Goal: Communication & Community: Answer question/provide support

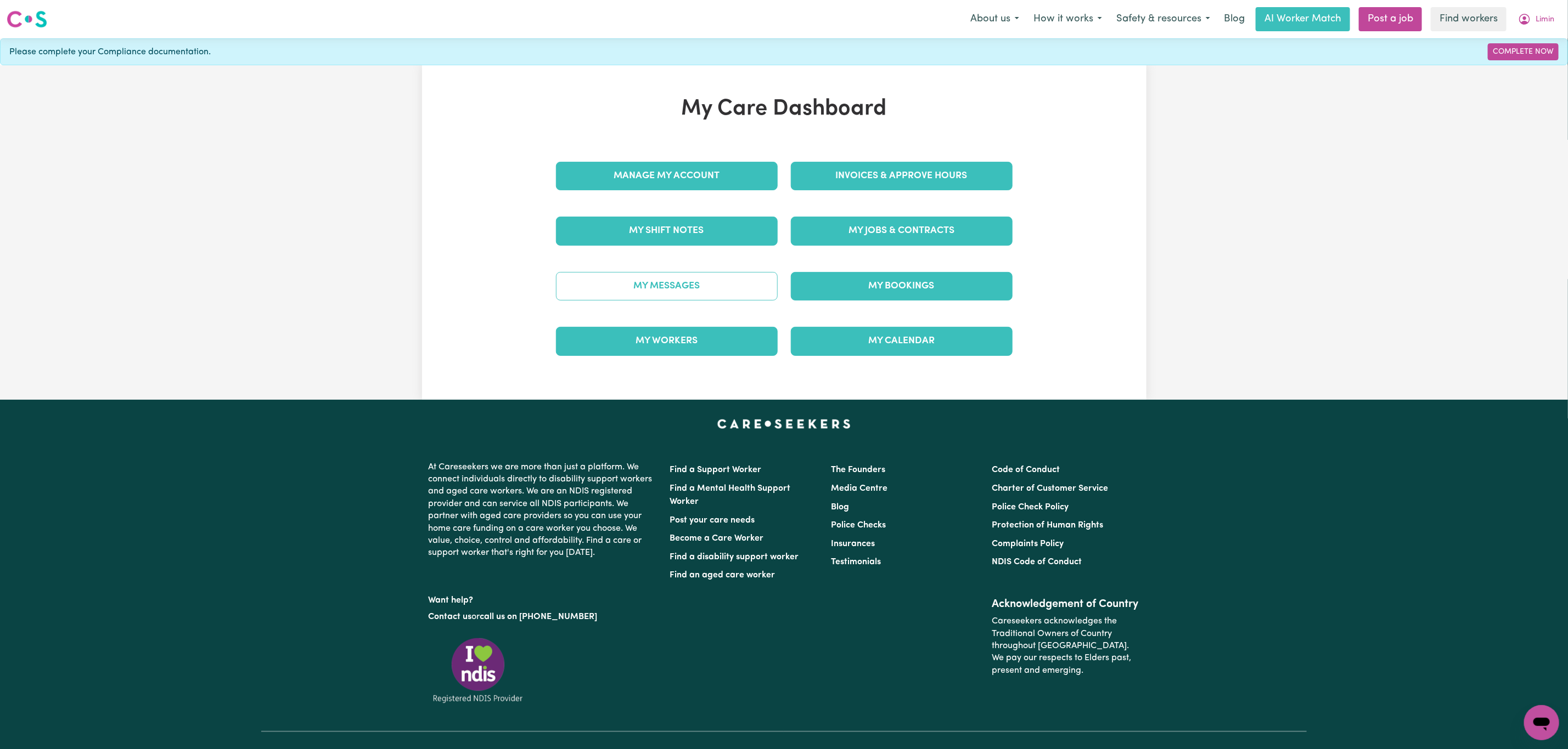
click at [701, 289] on link "My Messages" at bounding box center [666, 286] width 222 height 28
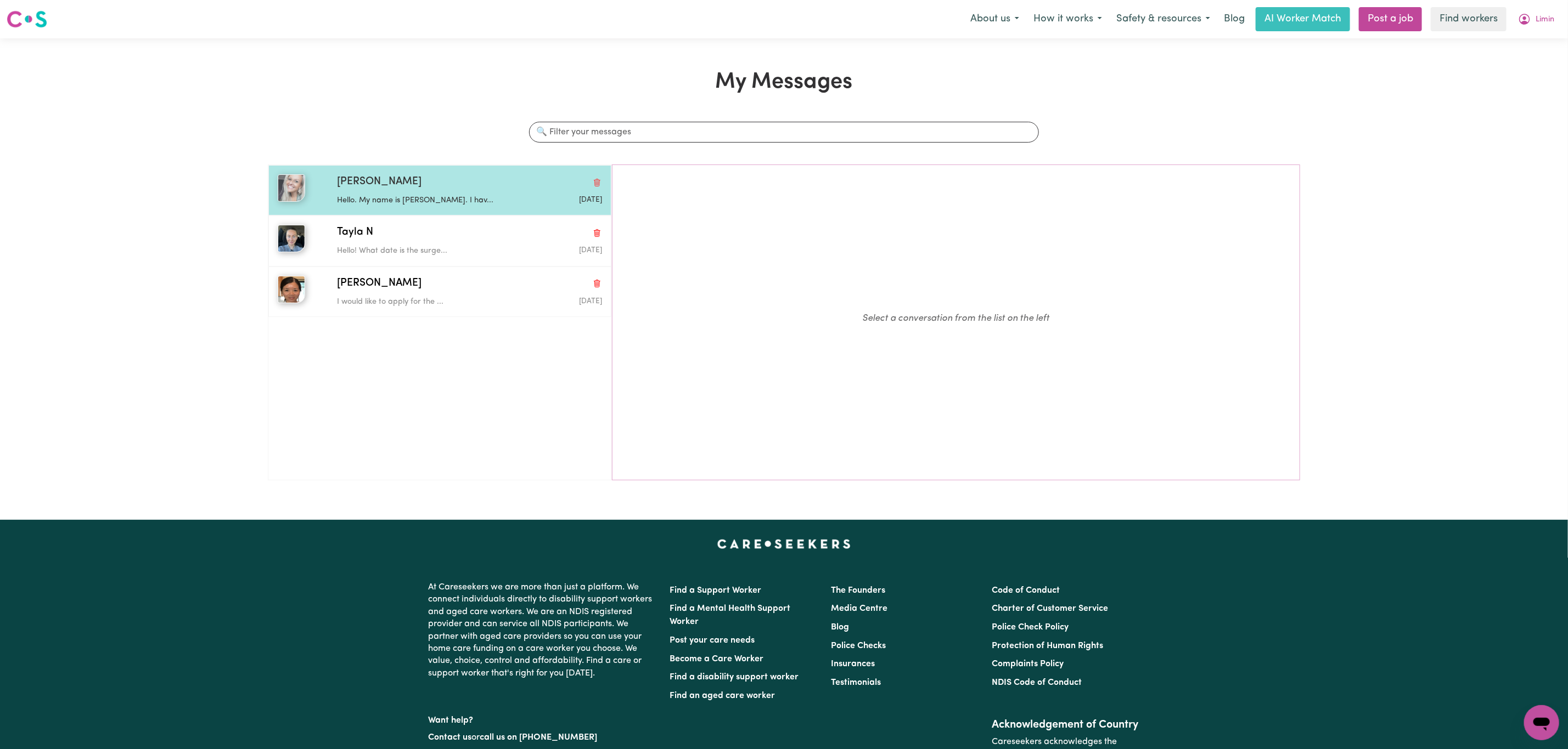
click at [450, 210] on div "[PERSON_NAME] Hello. My name is [PERSON_NAME]. I hav... [DATE]" at bounding box center [439, 190] width 343 height 51
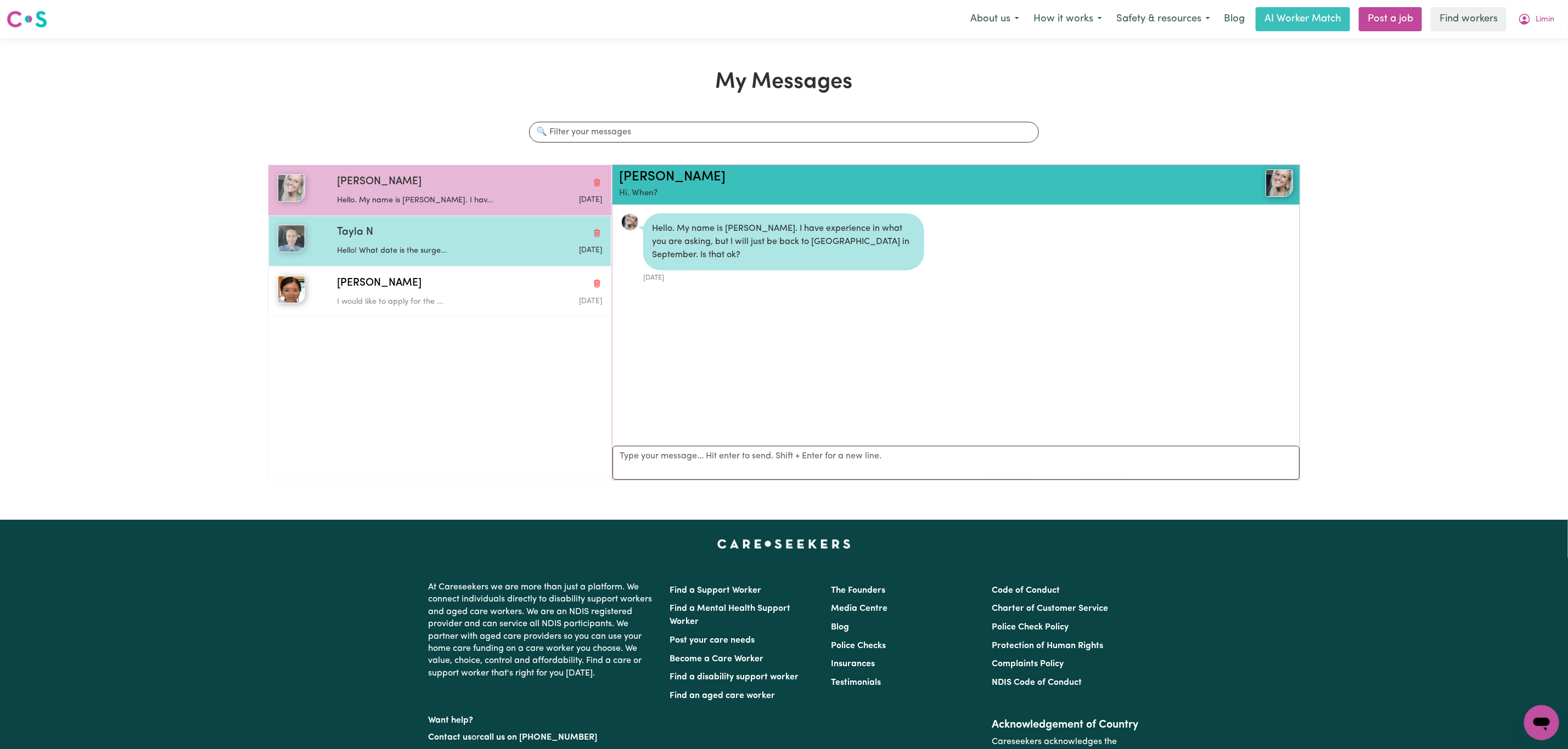
scroll to position [7, 0]
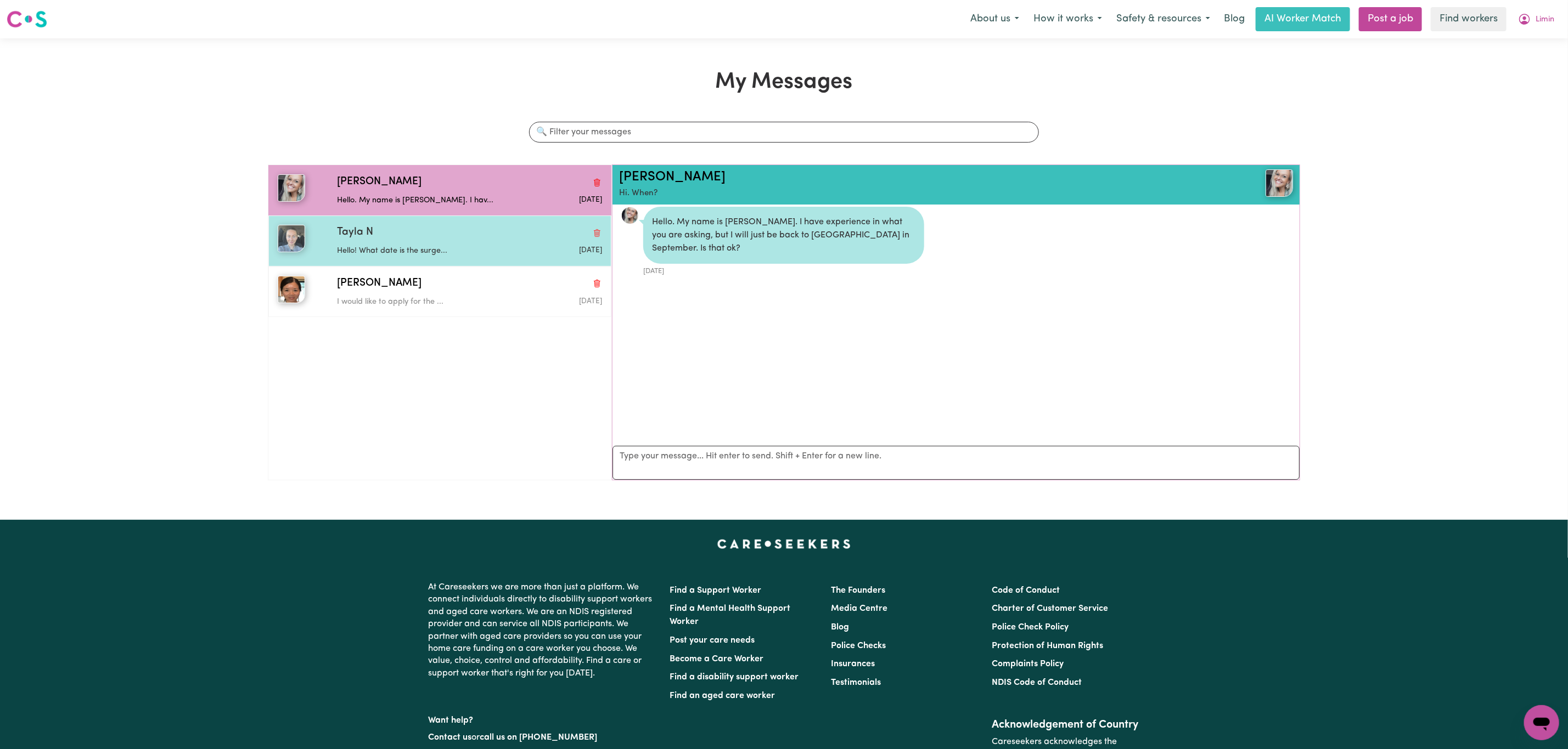
click at [446, 257] on p "Hello! What date is the surge..." at bounding box center [426, 251] width 176 height 12
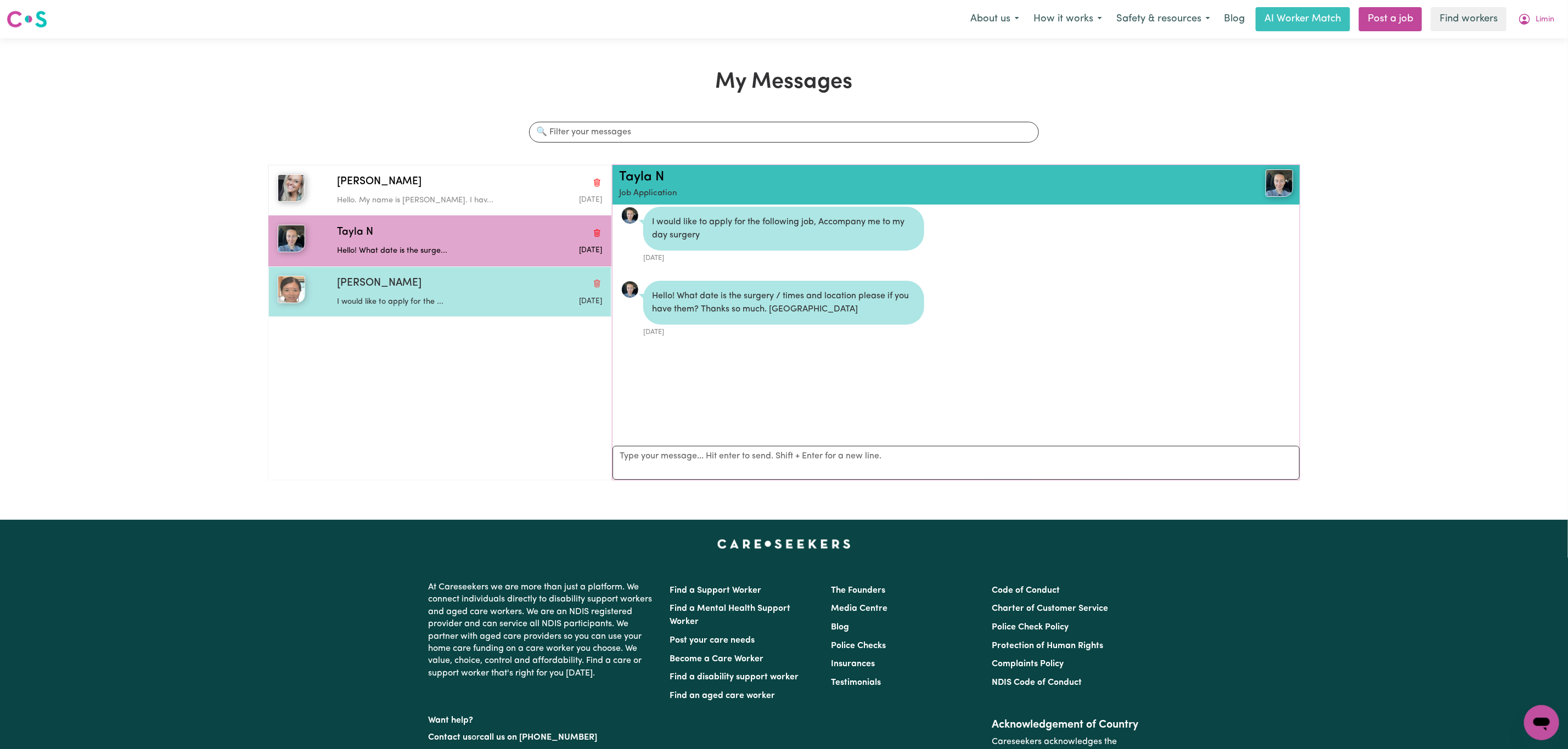
click at [420, 296] on div "I would like to apply for the ..." at bounding box center [426, 300] width 176 height 16
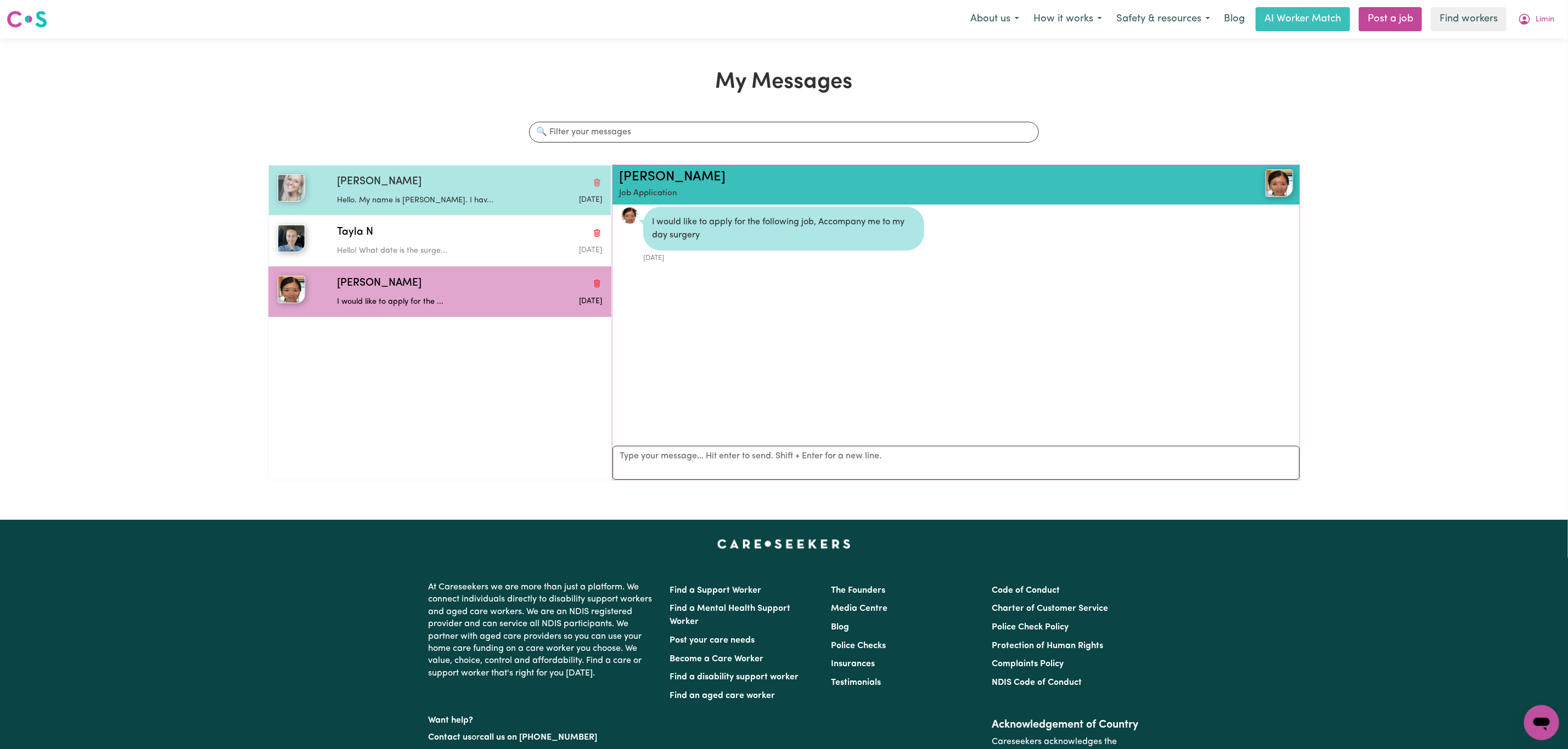
click at [397, 193] on div "Hello. My name is [PERSON_NAME]. I hav..." at bounding box center [426, 198] width 176 height 16
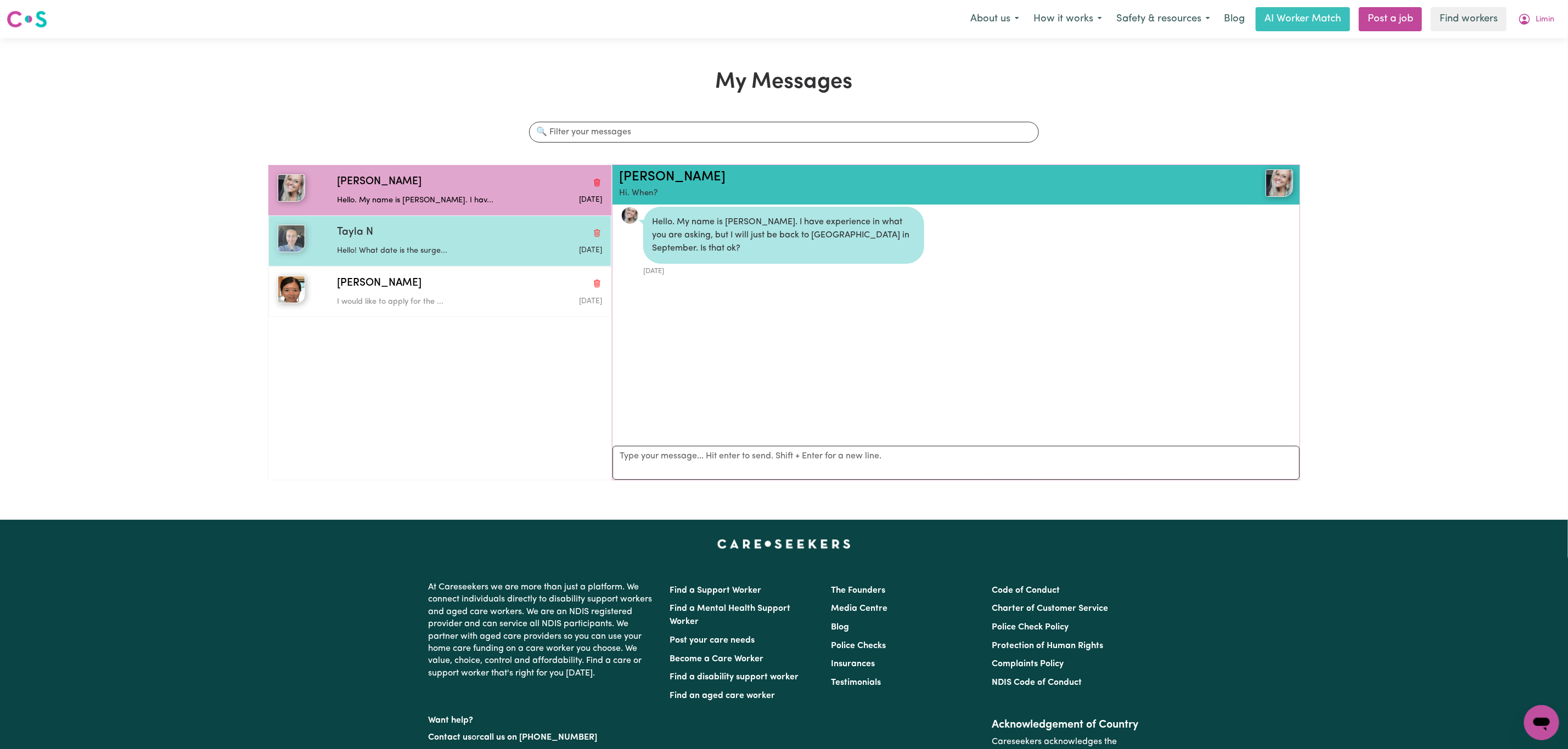
click at [430, 239] on div "Tayla N" at bounding box center [470, 233] width 265 height 16
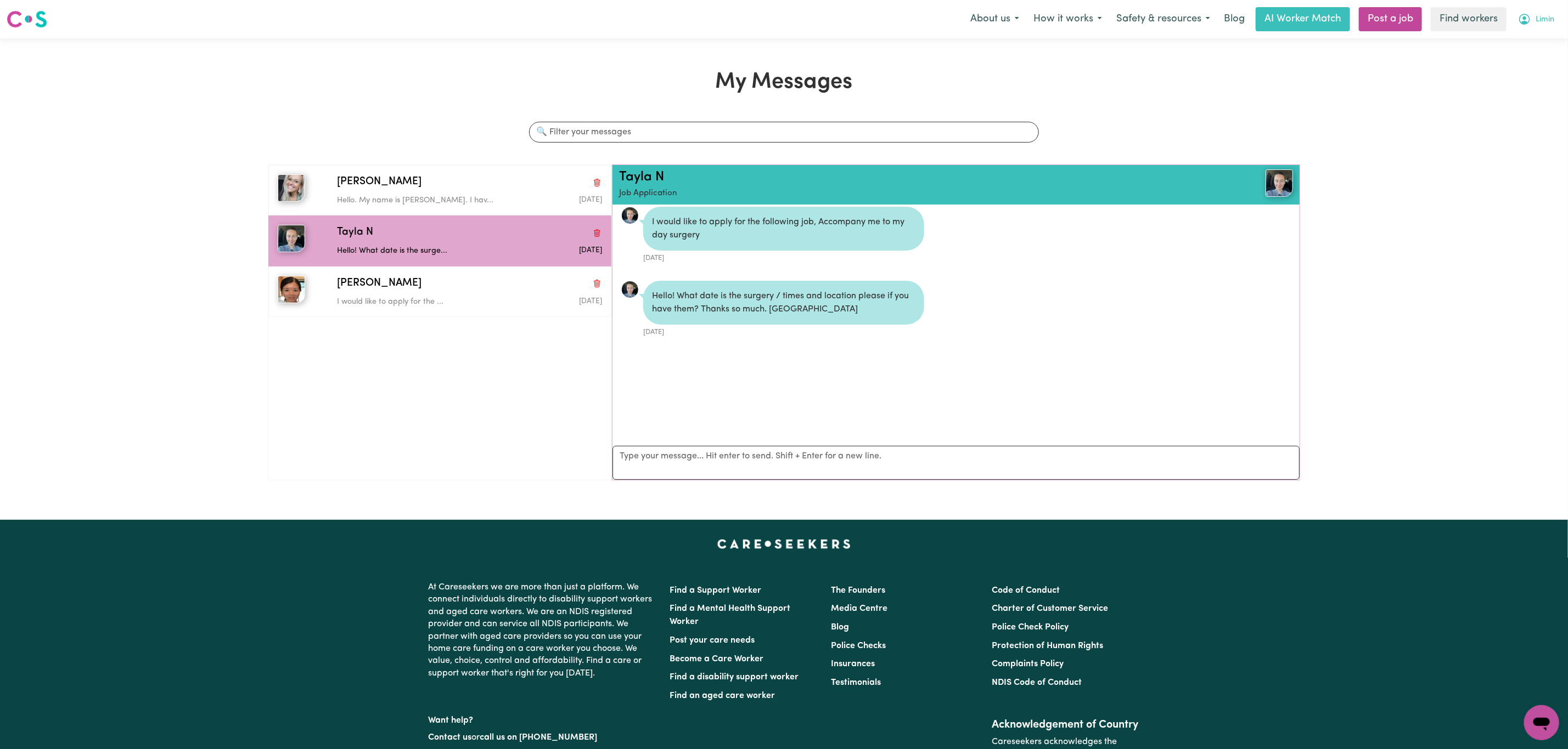
drag, startPoint x: 1535, startPoint y: 21, endPoint x: 1533, endPoint y: 28, distance: 7.3
click at [1535, 21] on span "Limin" at bounding box center [1545, 20] width 19 height 12
click at [1512, 45] on link "My Dashboard" at bounding box center [1517, 43] width 86 height 21
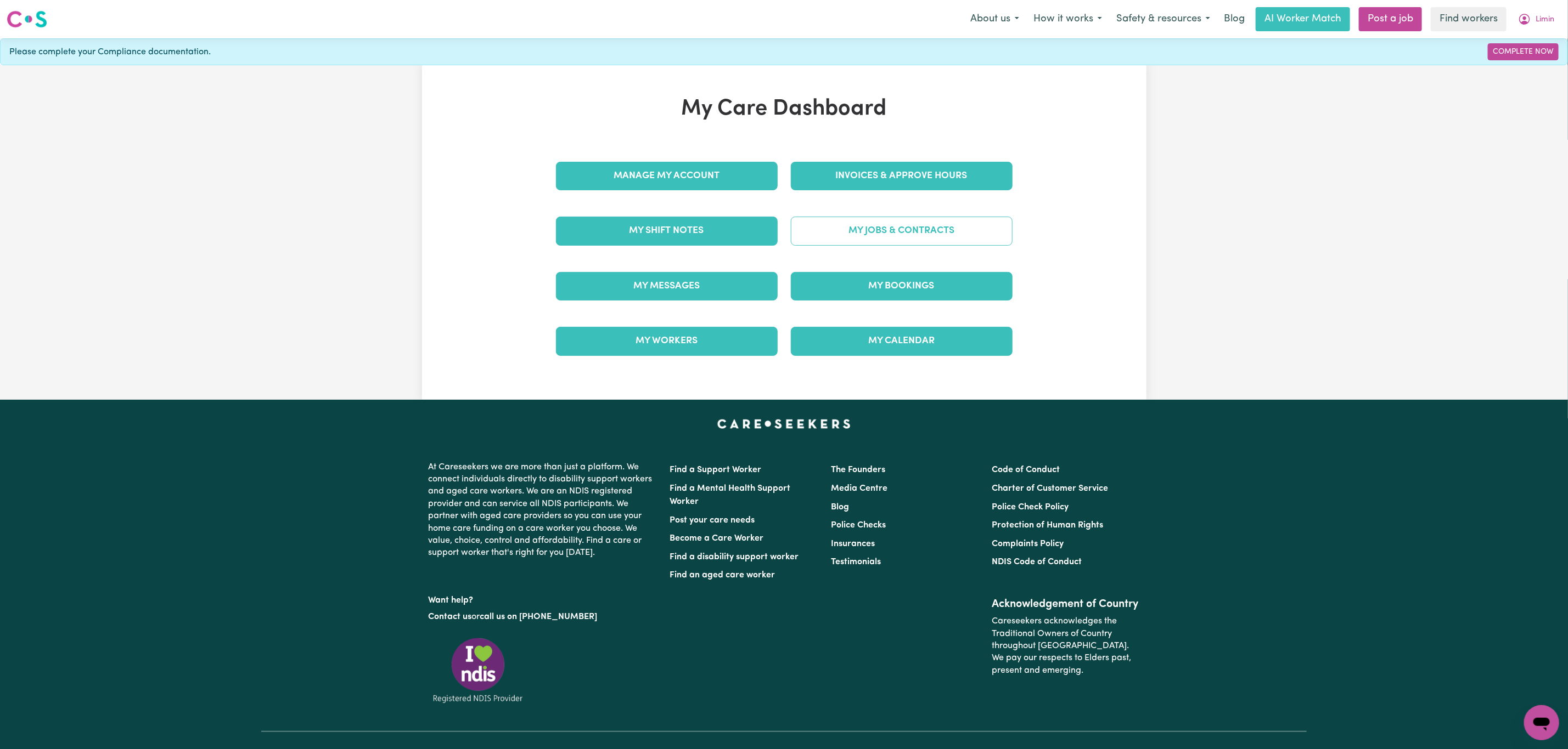
click at [939, 232] on link "My Jobs & Contracts" at bounding box center [902, 230] width 222 height 28
